Goal: Find contact information: Find contact information

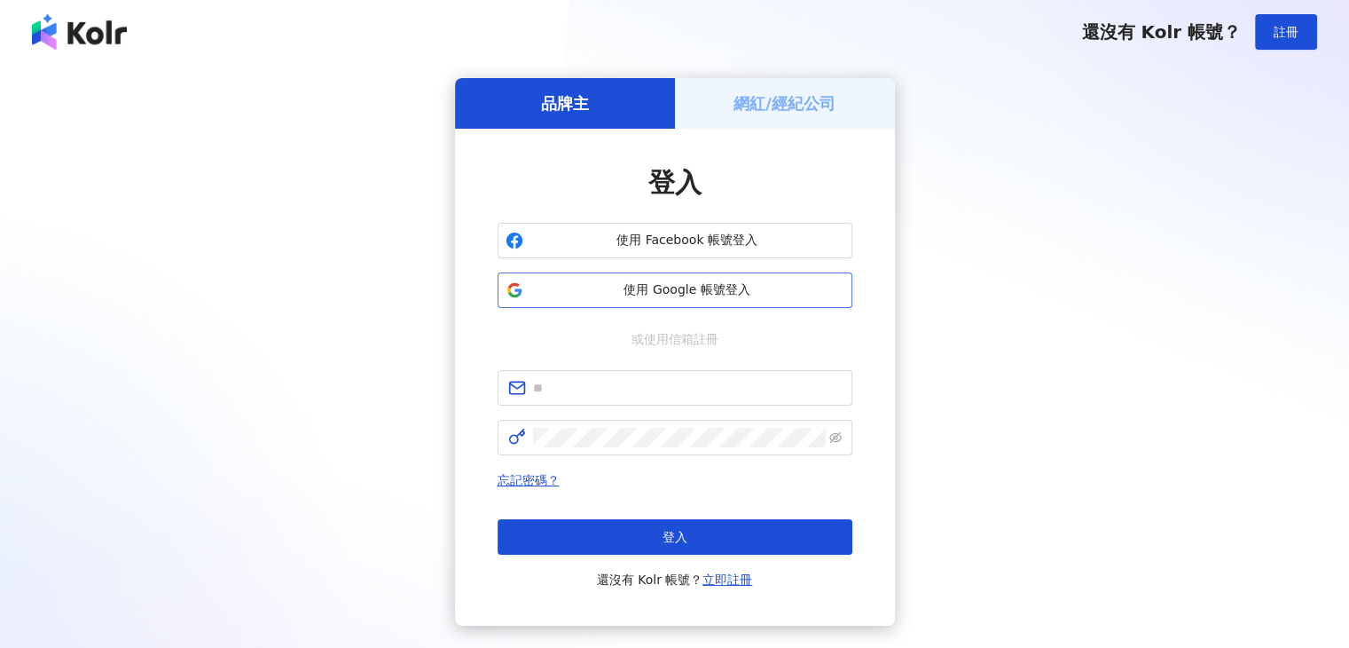
click at [575, 294] on span "使用 Google 帳號登入" at bounding box center [687, 290] width 314 height 18
click at [690, 290] on span "使用 Google 帳號登入" at bounding box center [687, 290] width 314 height 18
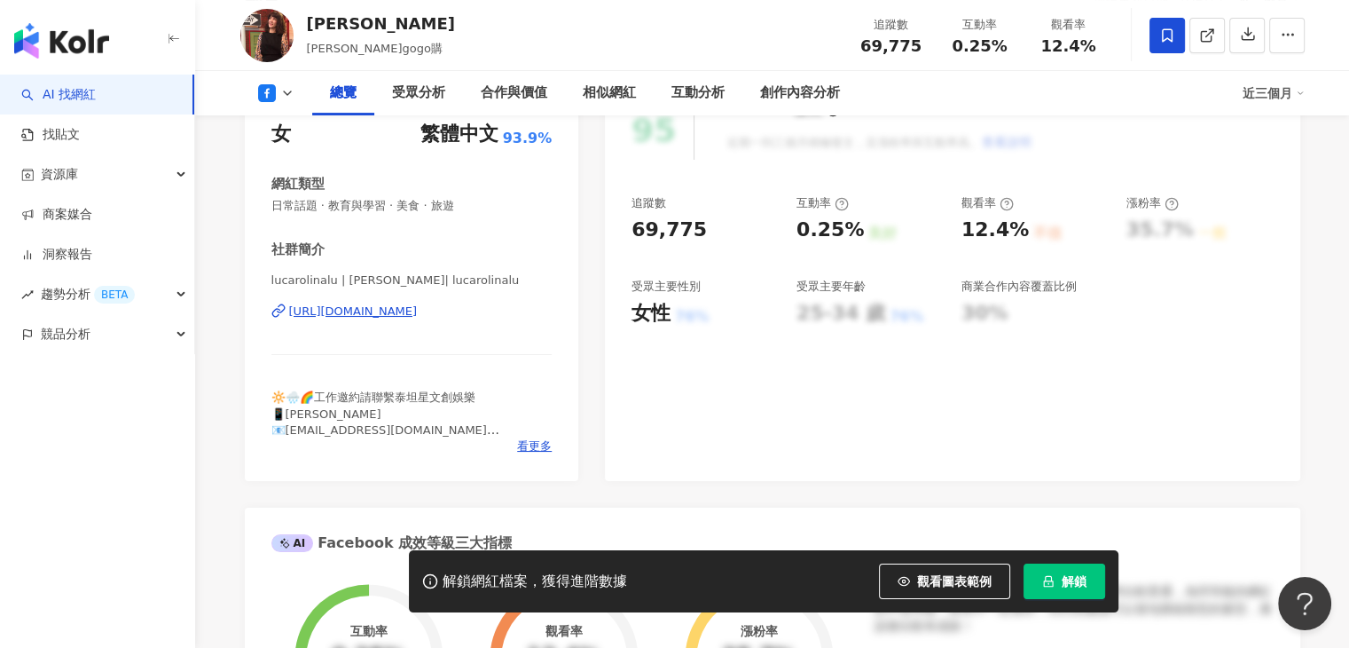
scroll to position [355, 0]
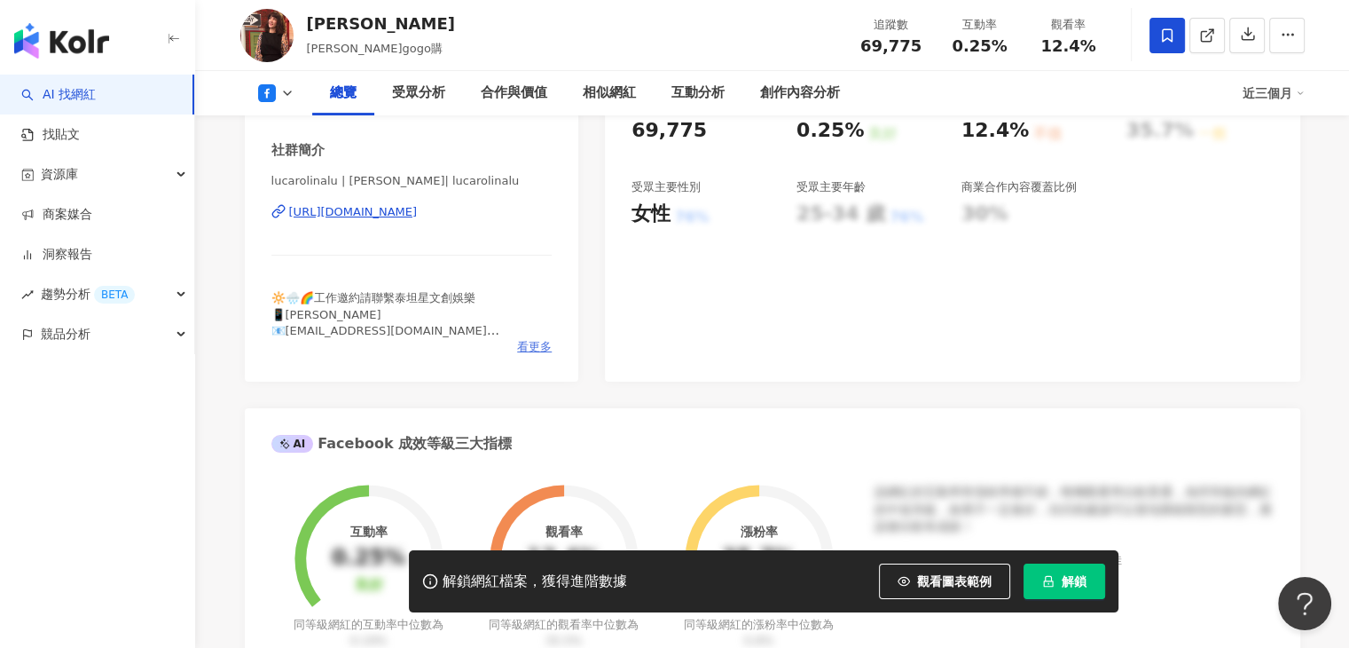
click at [543, 347] on span "看更多" at bounding box center [534, 347] width 35 height 16
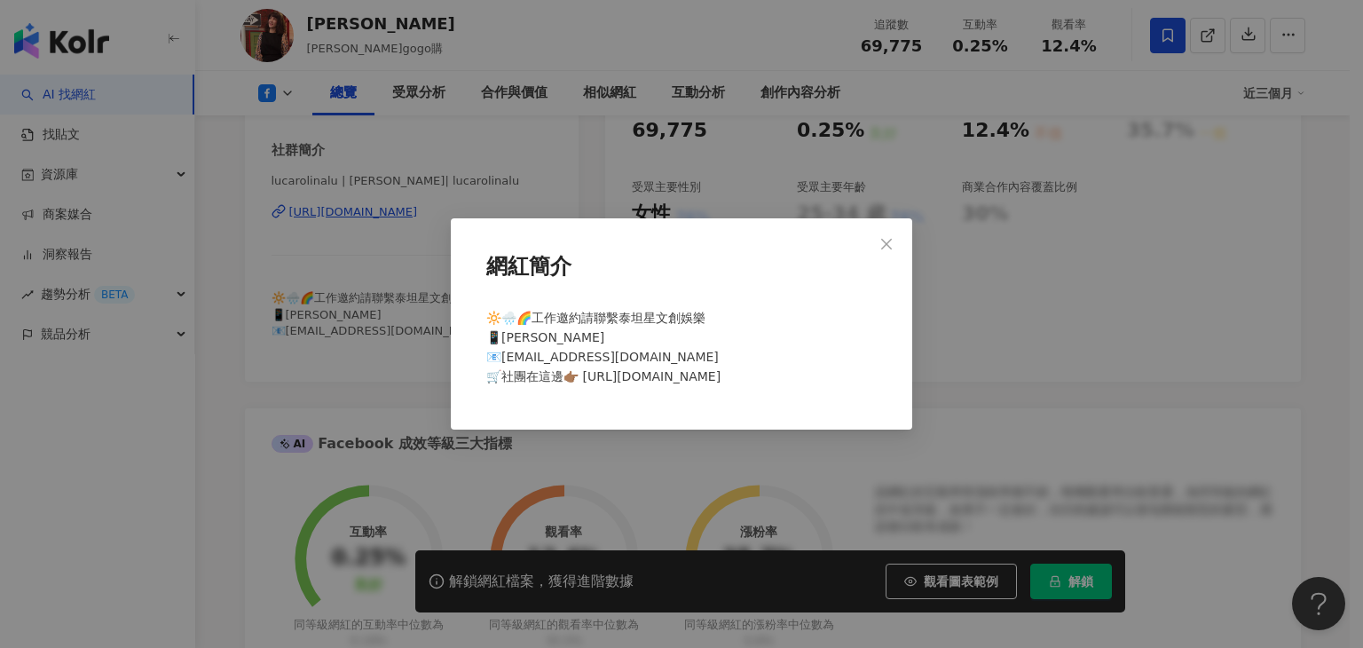
click at [663, 385] on div "🔆🌧️🌈工作邀約請聯繫泰坦星文創娛樂 📱永璇 📧yunghsuan128@gmail.com 🛒社團在這邊👉🏾 https://reurl.cc/lee5z6" at bounding box center [681, 354] width 405 height 107
drag, startPoint x: 724, startPoint y: 381, endPoint x: 585, endPoint y: 381, distance: 138.4
click at [585, 381] on div "🔆🌧️🌈工作邀約請聯繫泰坦星文創娛樂 📱永璇 📧yunghsuan128@gmail.com 🛒社團在這邊👉🏾 https://reurl.cc/lee5z6" at bounding box center [681, 354] width 405 height 107
copy span "reurl.cc/lee5z6"
click at [420, 208] on div "網紅簡介 🔆🌧️🌈工作邀約請聯繫泰坦星文創娛樂 📱永璇 📧yunghsuan128@gmail.com 🛒社團在這邊👉🏾 https://reurl.cc/l…" at bounding box center [681, 324] width 1363 height 648
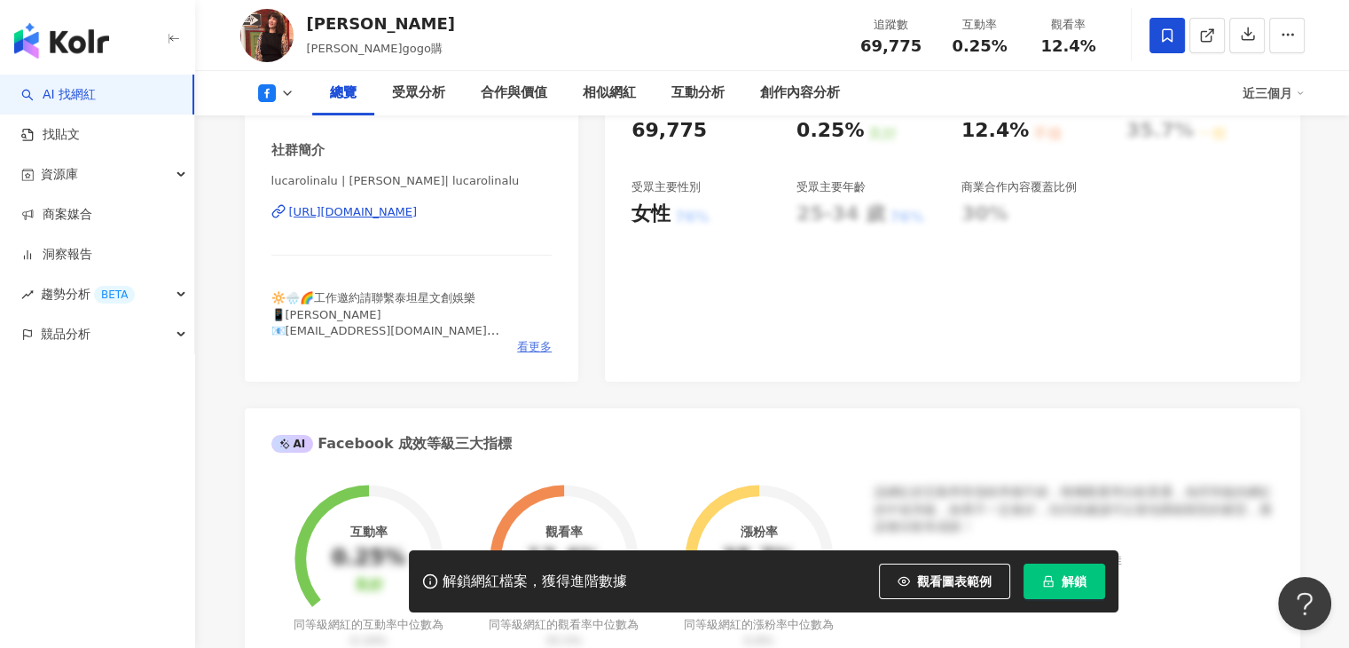
click at [541, 348] on span "看更多" at bounding box center [534, 347] width 35 height 16
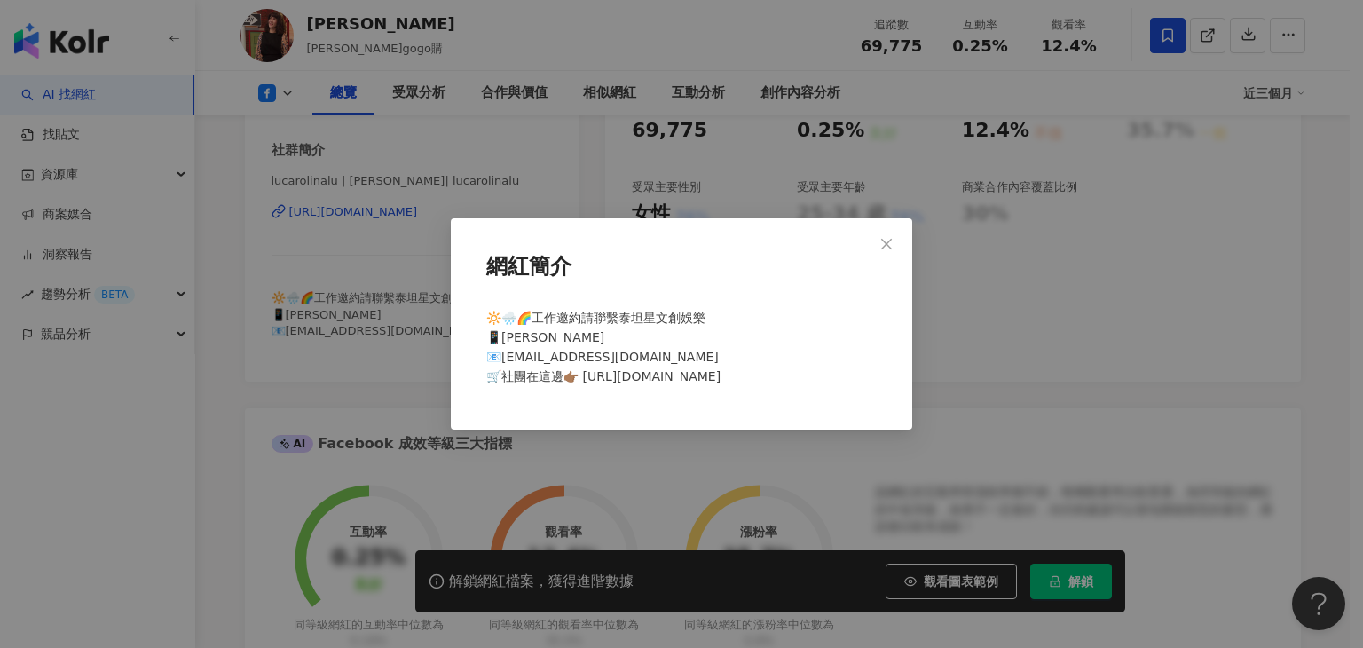
click at [1072, 334] on div "網紅簡介 🔆🌧️🌈工作邀約請聯繫泰坦星文創娛樂 📱永璇 📧yunghsuan128@gmail.com 🛒社團在這邊👉🏾 https://reurl.cc/l…" at bounding box center [681, 324] width 1363 height 648
